Goal: Task Accomplishment & Management: Manage account settings

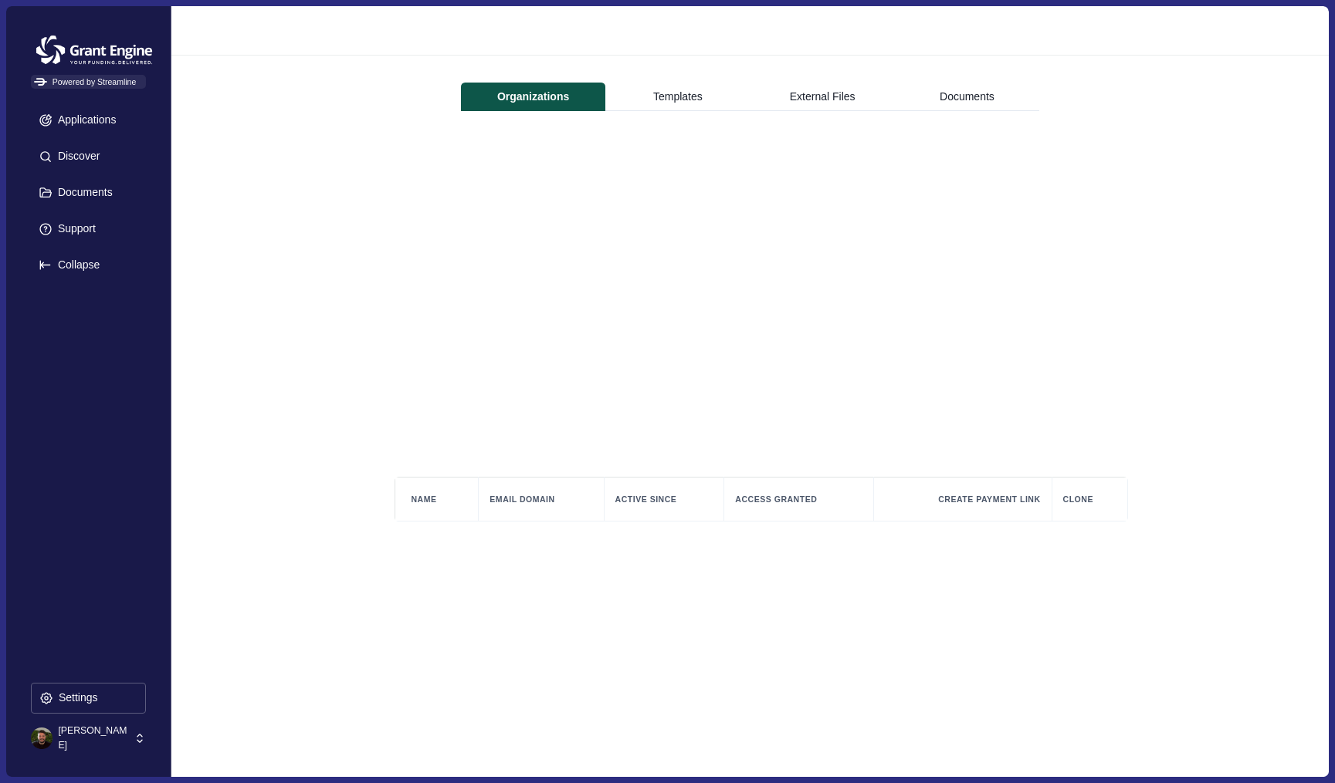
click at [124, 731] on div "[PERSON_NAME]" at bounding box center [82, 739] width 102 height 28
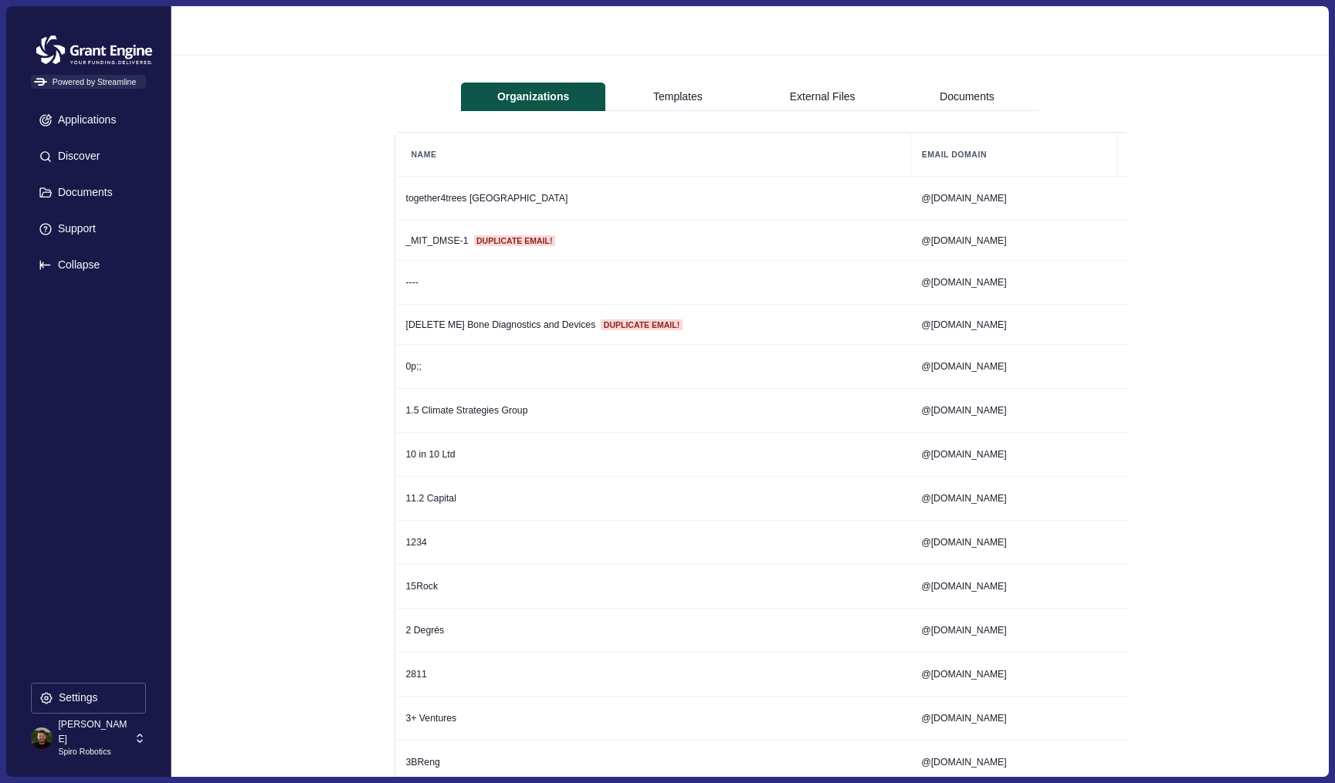
scroll to position [49068, 0]
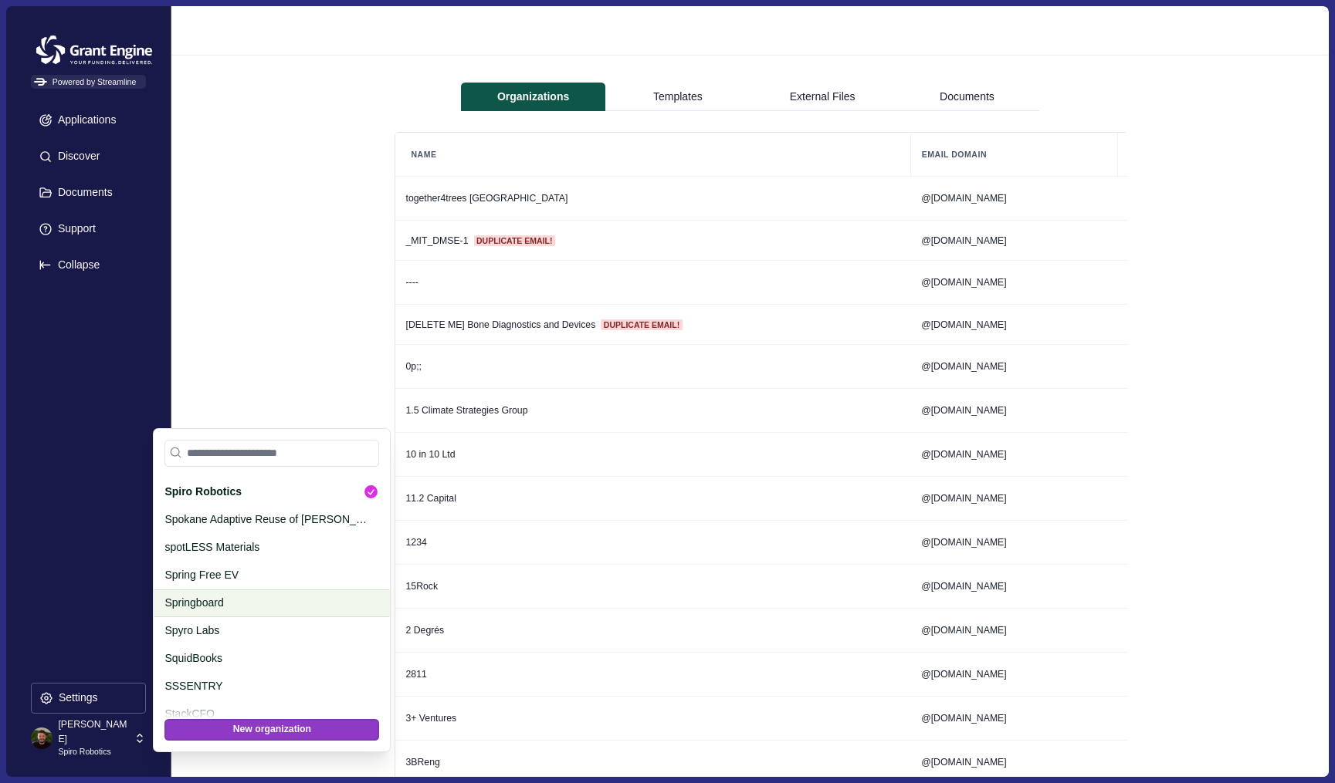
click at [225, 602] on p "Springboard" at bounding box center [268, 603] width 209 height 16
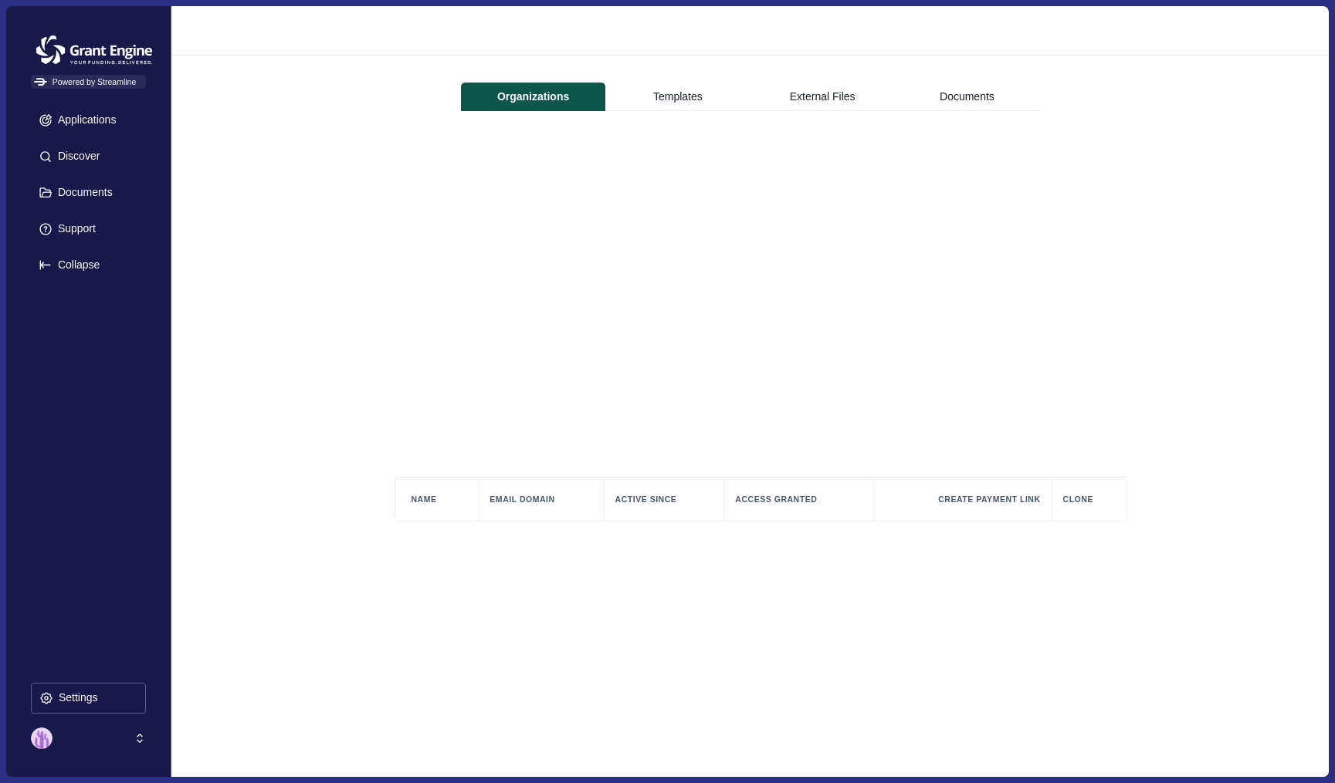
click at [90, 733] on div at bounding box center [82, 739] width 102 height 28
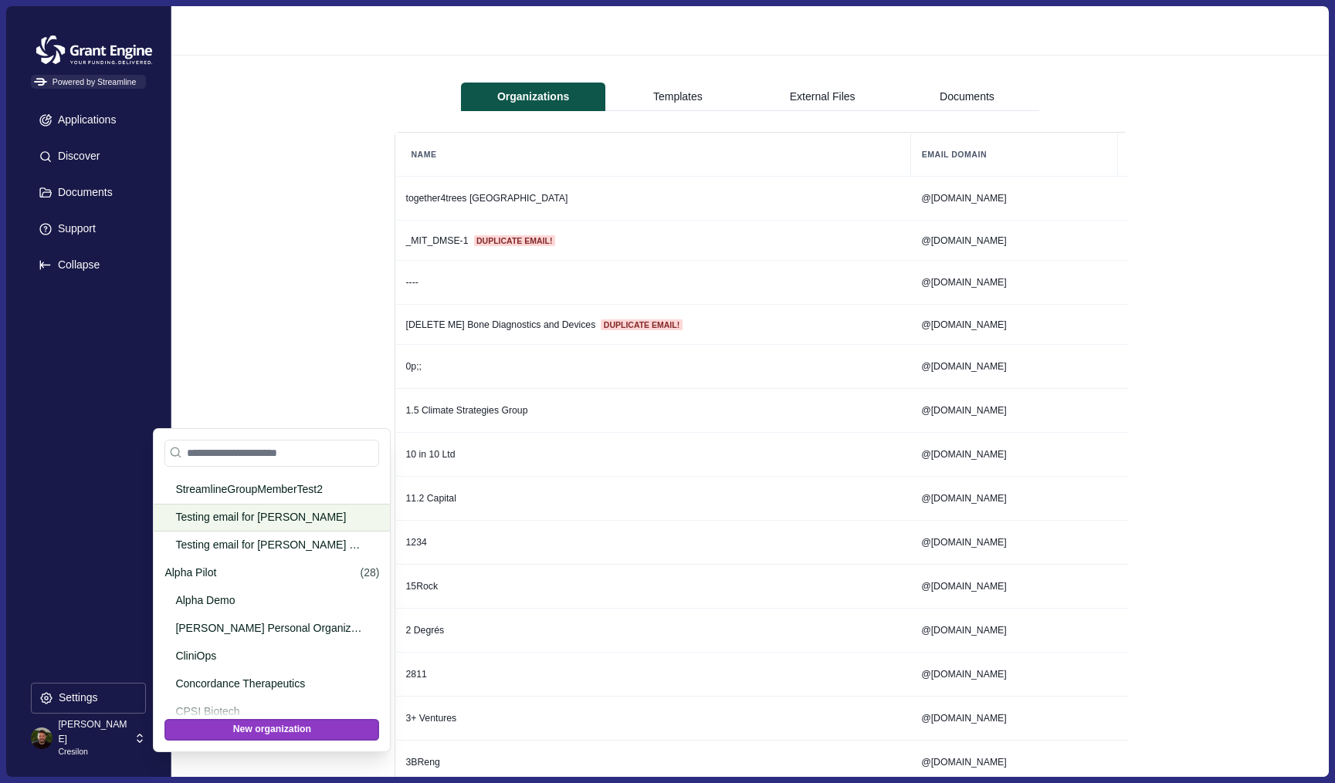
scroll to position [1200, 0]
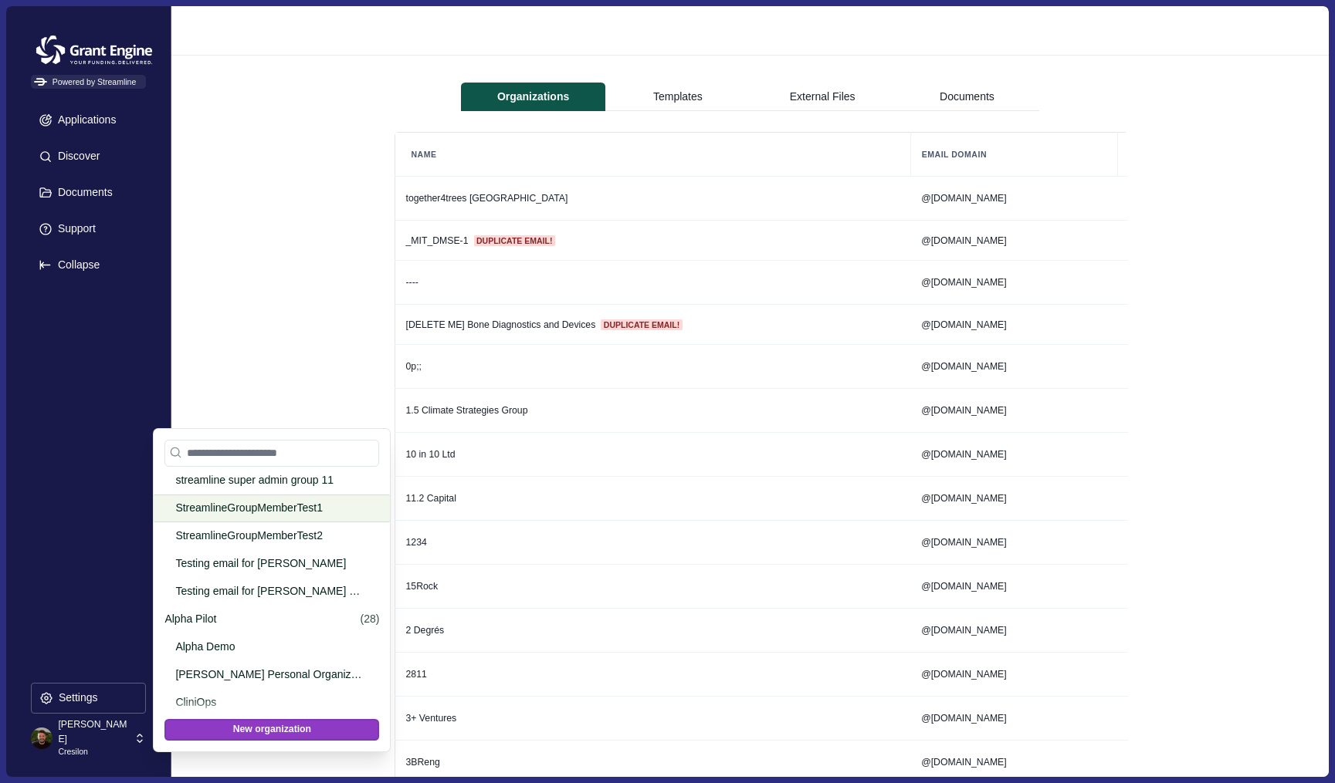
click at [227, 505] on p "StreamlineGroupMemberTest1" at bounding box center [269, 508] width 188 height 16
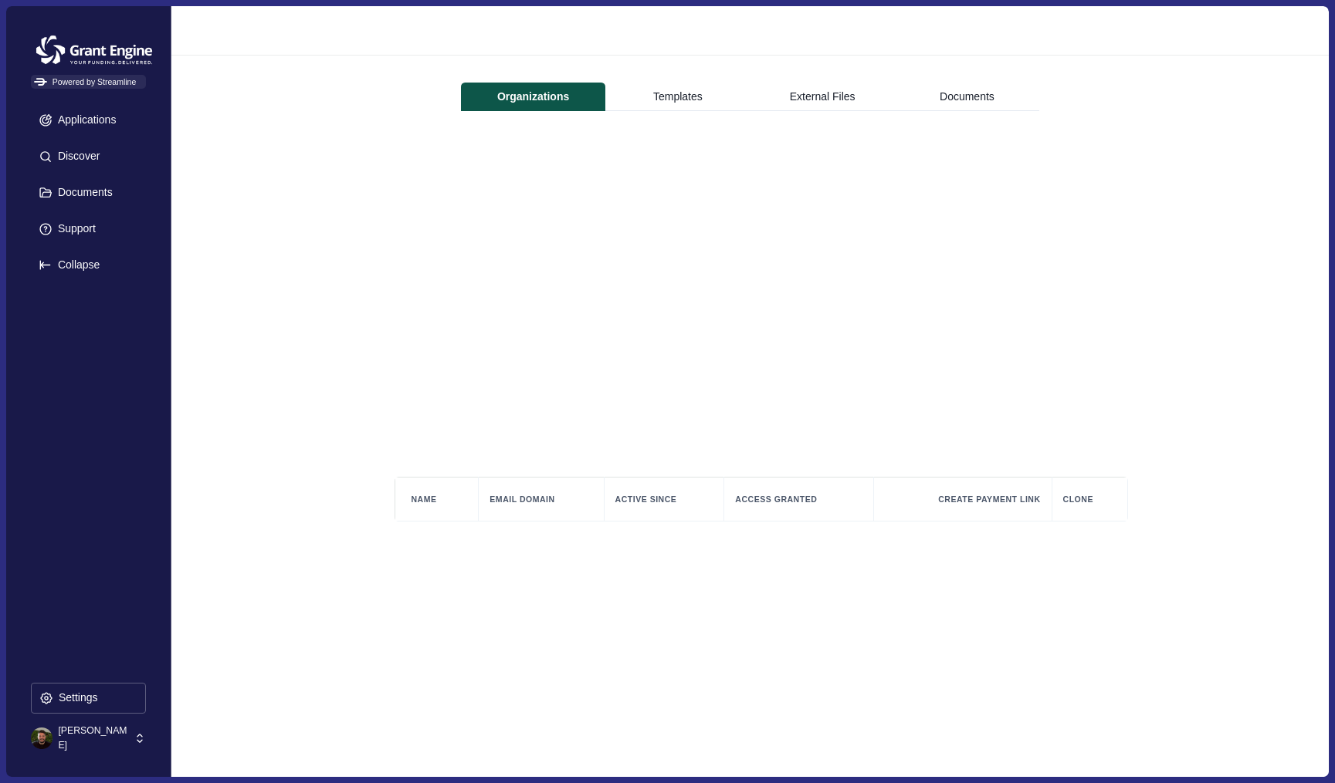
click at [127, 735] on div "[PERSON_NAME]" at bounding box center [82, 739] width 102 height 28
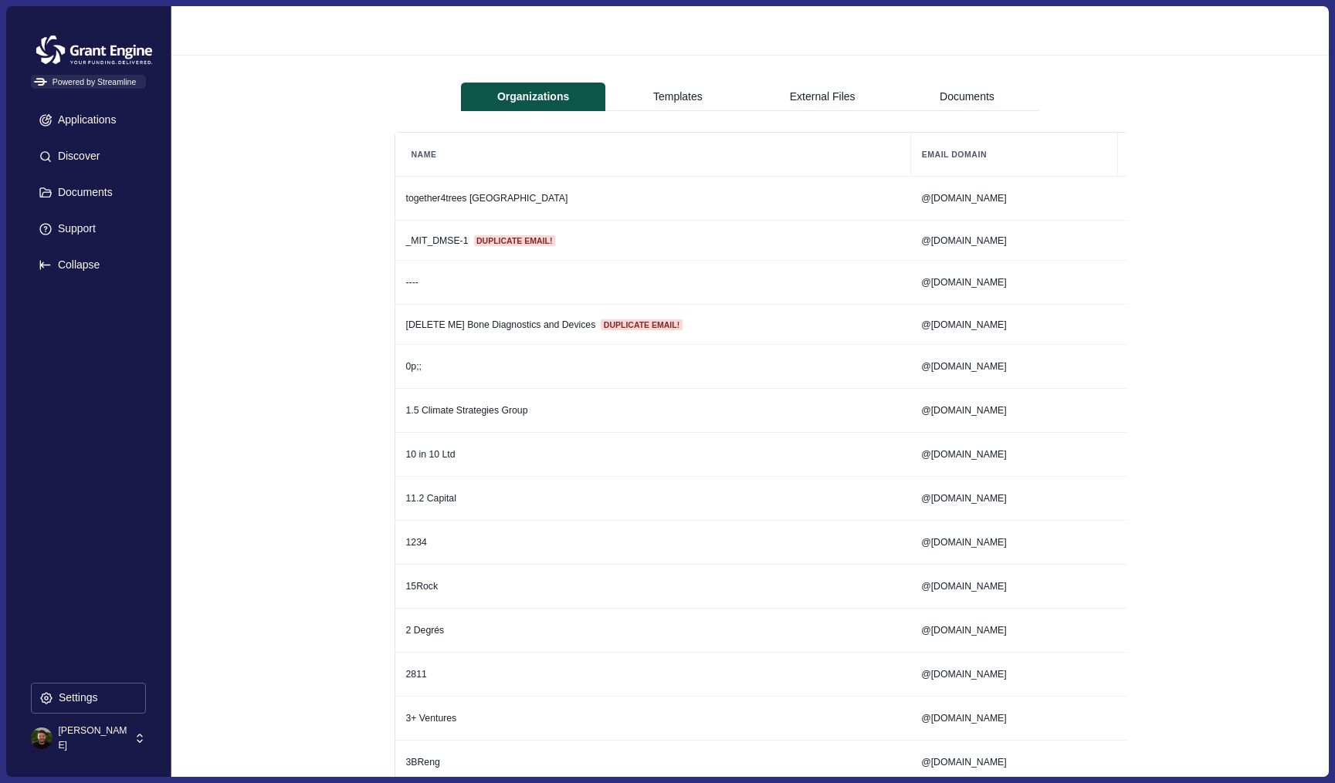
click at [137, 740] on icon at bounding box center [139, 739] width 5 height 8
click at [136, 738] on p "[PERSON_NAME]" at bounding box center [98, 733] width 81 height 14
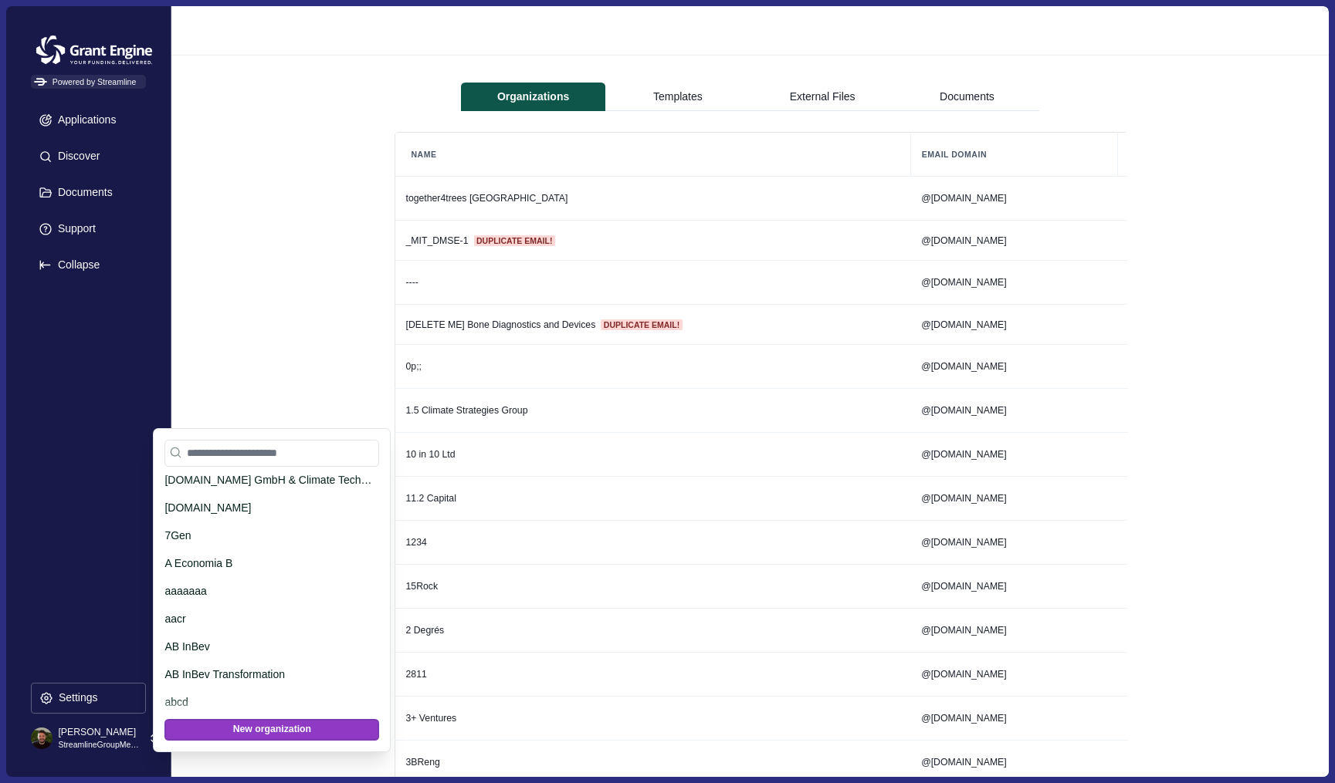
scroll to position [5177, 0]
click at [272, 584] on p "aaaaaaa" at bounding box center [268, 588] width 209 height 16
